Goal: Find specific page/section: Find specific page/section

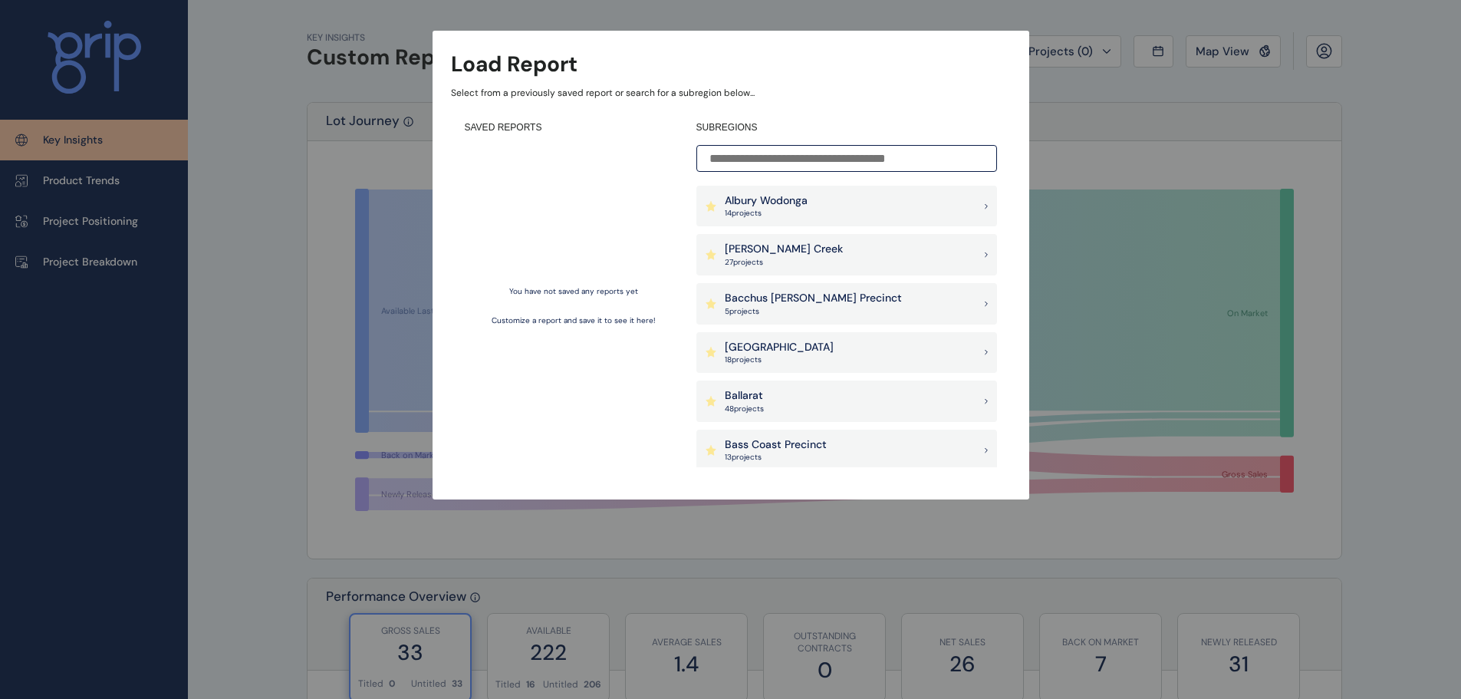
click at [796, 255] on p "[PERSON_NAME] Creek" at bounding box center [784, 249] width 118 height 15
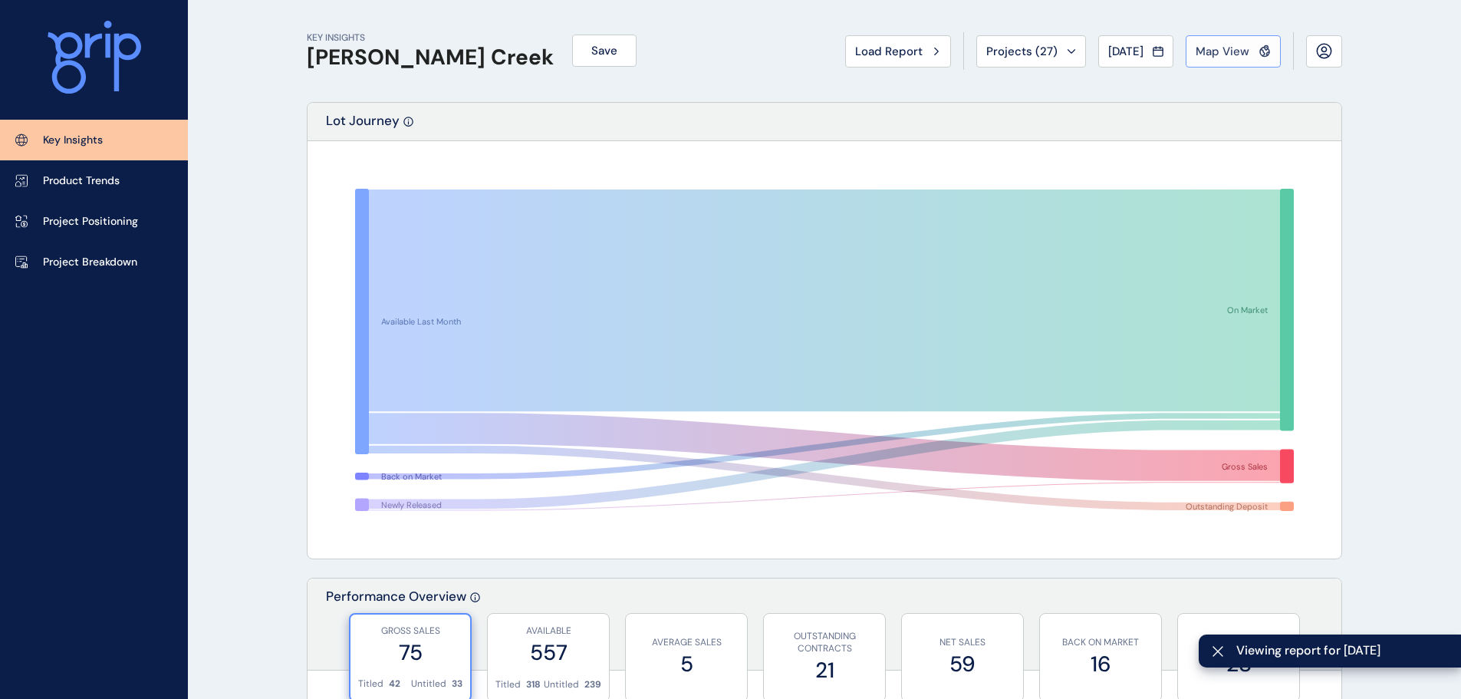
click at [1239, 45] on span "Map View" at bounding box center [1223, 51] width 54 height 15
